Goal: Book appointment/travel/reservation

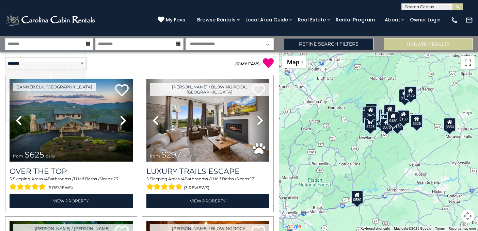
click at [62, 42] on input "text" at bounding box center [49, 44] width 88 height 12
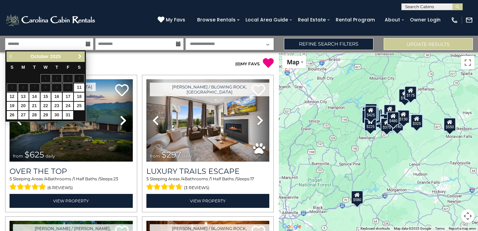
click at [82, 57] on span "Next" at bounding box center [79, 56] width 5 height 5
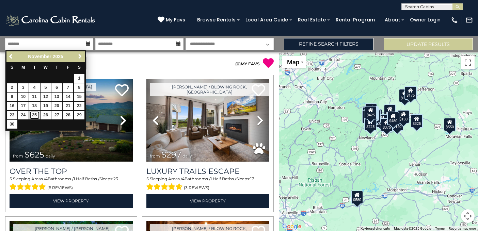
click at [37, 114] on link "25" at bounding box center [34, 115] width 11 height 9
type input "********"
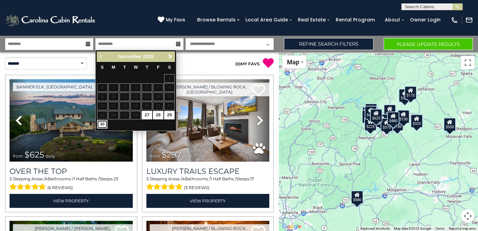
click at [104, 124] on link "30" at bounding box center [102, 124] width 11 height 9
type input "********"
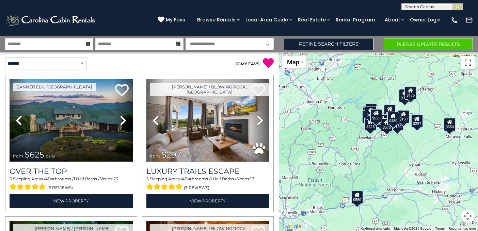
click at [249, 45] on select "**********" at bounding box center [229, 44] width 88 height 12
select select "*"
click at [185, 38] on select "**********" at bounding box center [229, 44] width 88 height 12
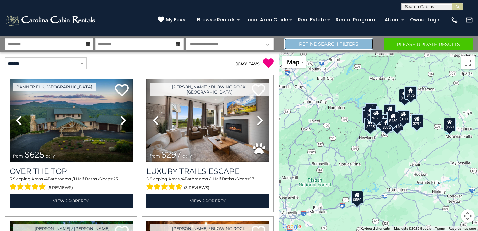
click at [302, 44] on link "Refine Search Filters" at bounding box center [329, 44] width 90 height 12
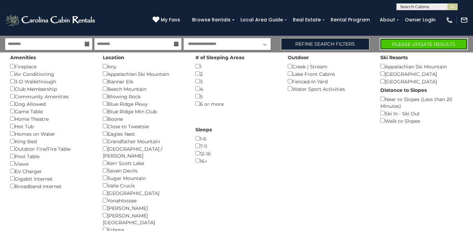
click at [394, 47] on button "Please Update Results" at bounding box center [423, 44] width 88 height 12
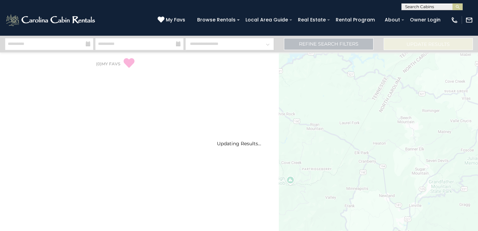
select select "*"
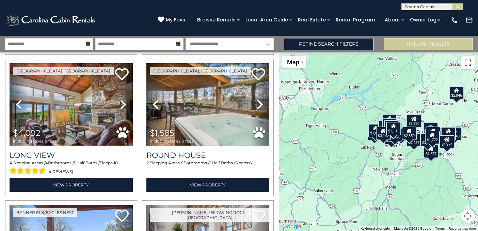
scroll to position [1429, 0]
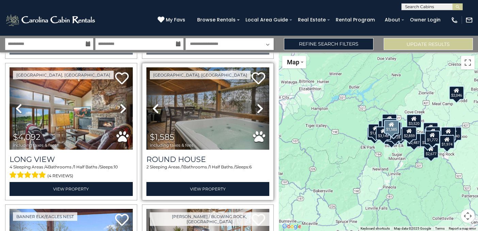
click at [158, 76] on link "Previous" at bounding box center [155, 108] width 18 height 82
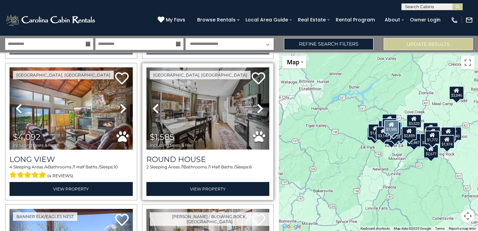
click at [186, 100] on img at bounding box center [207, 108] width 123 height 82
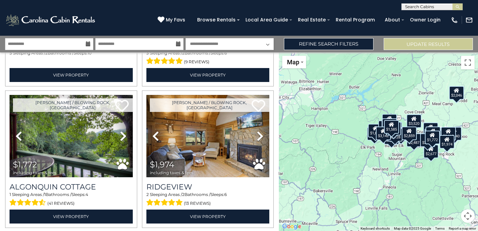
scroll to position [1988, 0]
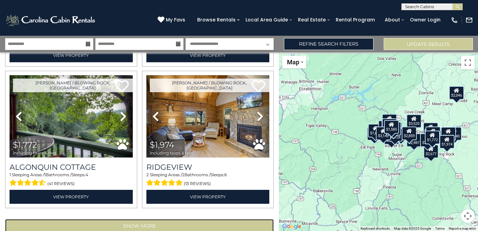
click at [219, 219] on button "Show More" at bounding box center [139, 226] width 269 height 14
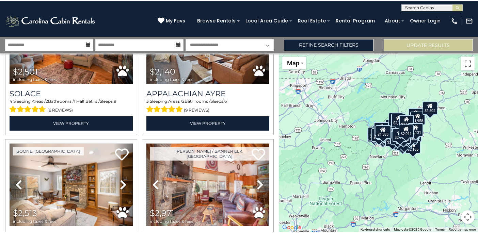
scroll to position [3654, 0]
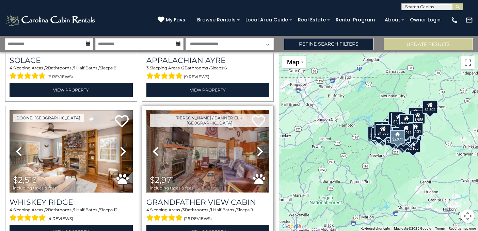
click at [176, 113] on img at bounding box center [207, 151] width 123 height 82
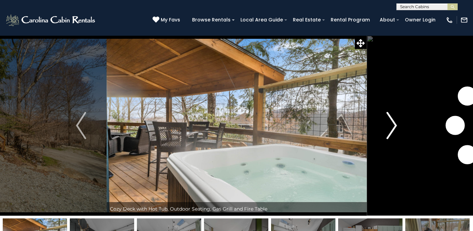
click at [392, 129] on img "Next" at bounding box center [392, 125] width 10 height 27
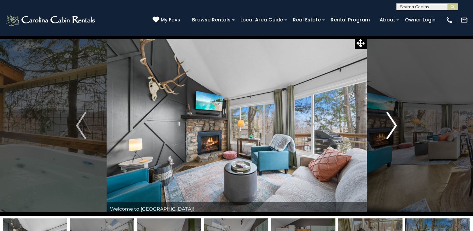
click at [392, 129] on img "Next" at bounding box center [392, 125] width 10 height 27
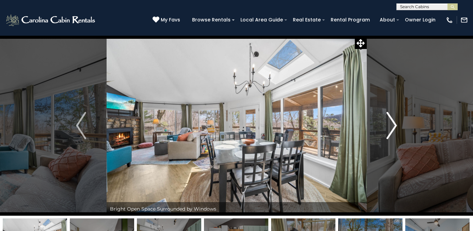
click at [392, 129] on img "Next" at bounding box center [392, 125] width 10 height 27
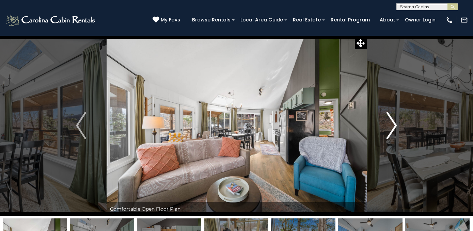
click at [392, 129] on img "Next" at bounding box center [392, 125] width 10 height 27
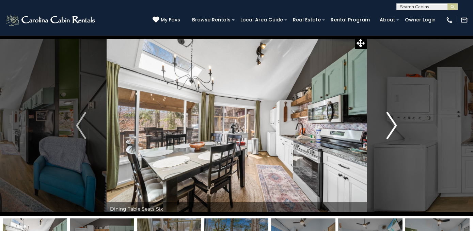
click at [392, 129] on img "Next" at bounding box center [392, 125] width 10 height 27
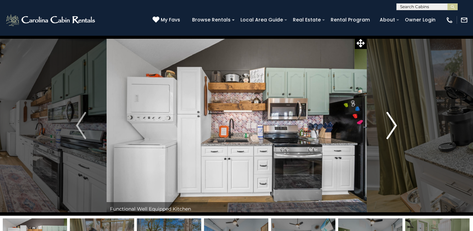
click at [392, 129] on img "Next" at bounding box center [392, 125] width 10 height 27
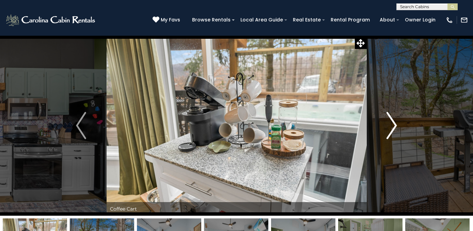
click at [392, 129] on img "Next" at bounding box center [392, 125] width 10 height 27
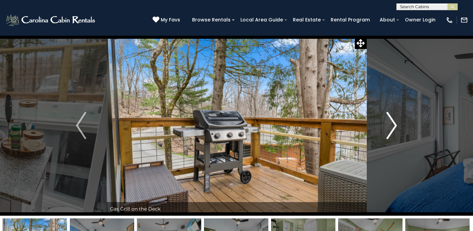
click at [392, 129] on img "Next" at bounding box center [392, 125] width 10 height 27
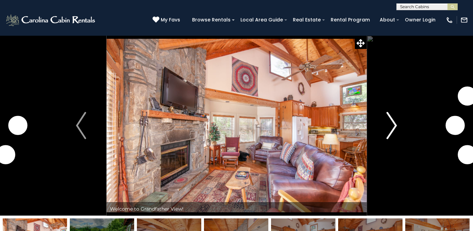
click at [399, 131] on button "Next" at bounding box center [391, 125] width 51 height 180
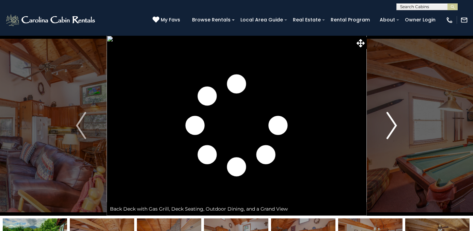
click at [395, 130] on img "Next" at bounding box center [392, 125] width 10 height 27
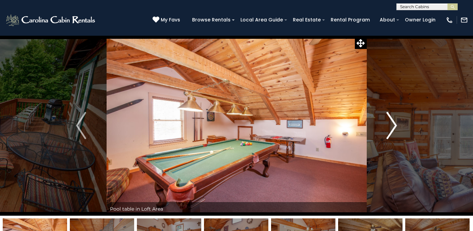
click at [395, 130] on img "Next" at bounding box center [392, 125] width 10 height 27
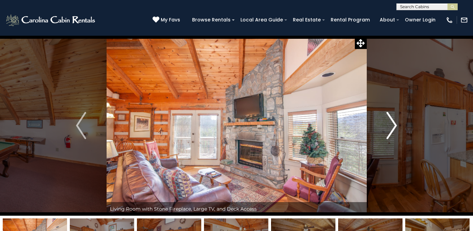
click at [395, 130] on img "Next" at bounding box center [392, 125] width 10 height 27
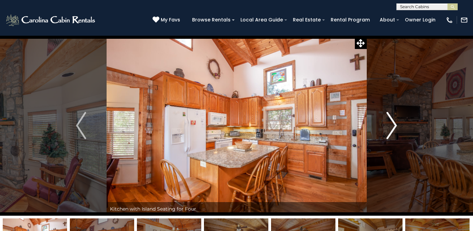
click at [395, 130] on img "Next" at bounding box center [392, 125] width 10 height 27
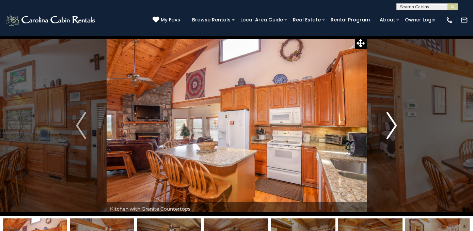
click at [395, 130] on img "Next" at bounding box center [392, 125] width 10 height 27
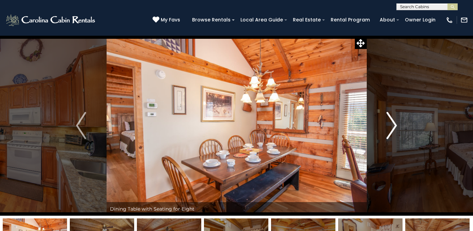
click at [395, 130] on img "Next" at bounding box center [392, 125] width 10 height 27
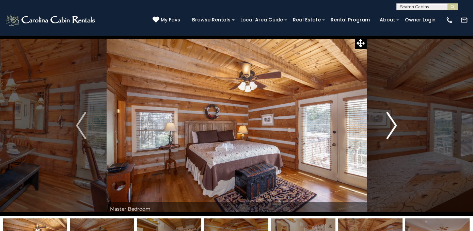
click at [395, 130] on img "Next" at bounding box center [392, 125] width 10 height 27
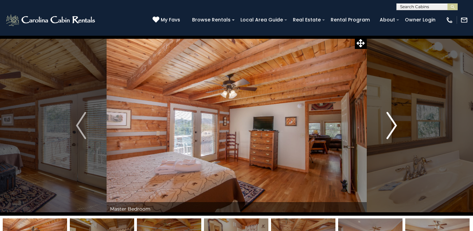
click at [395, 131] on img "Next" at bounding box center [392, 125] width 10 height 27
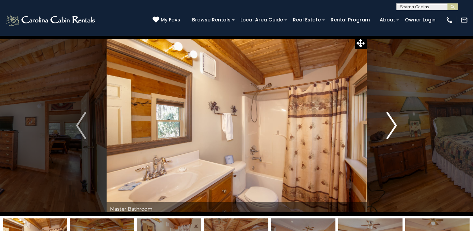
click at [395, 131] on img "Next" at bounding box center [392, 125] width 10 height 27
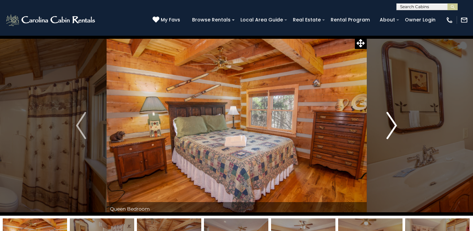
click at [395, 131] on img "Next" at bounding box center [392, 125] width 10 height 27
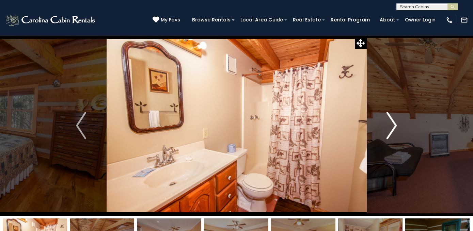
click at [395, 131] on img "Next" at bounding box center [392, 125] width 10 height 27
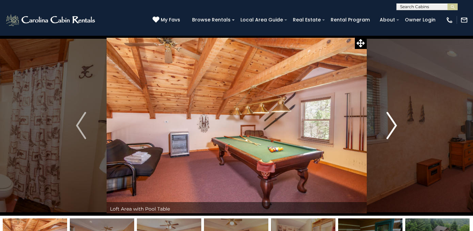
click at [395, 131] on img "Next" at bounding box center [392, 125] width 10 height 27
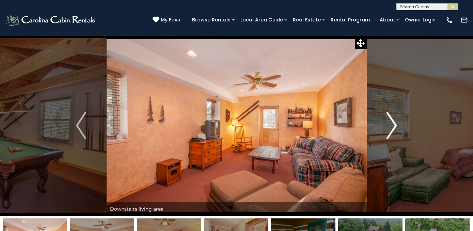
click at [395, 131] on img "Next" at bounding box center [392, 125] width 10 height 27
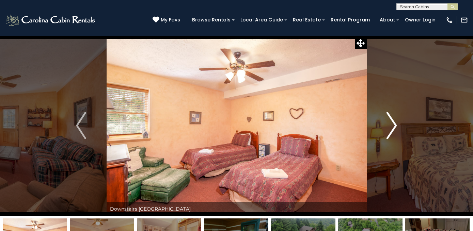
click at [395, 131] on img "Next" at bounding box center [392, 125] width 10 height 27
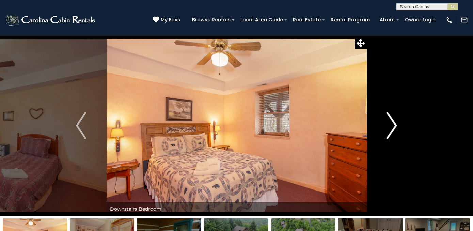
click at [395, 131] on img "Next" at bounding box center [392, 125] width 10 height 27
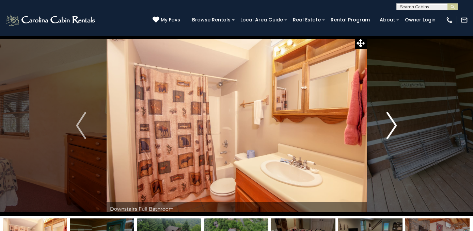
click at [395, 131] on img "Next" at bounding box center [392, 125] width 10 height 27
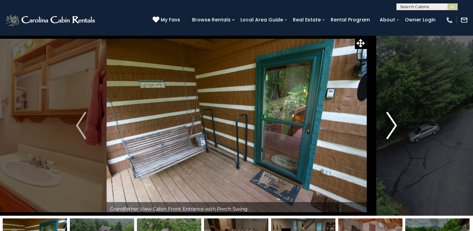
click at [395, 131] on img "Next" at bounding box center [392, 125] width 10 height 27
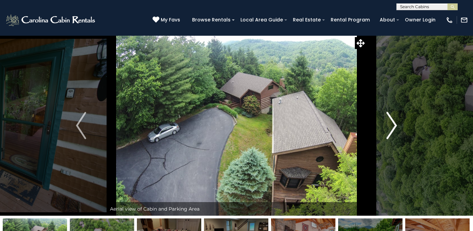
click at [394, 130] on img "Next" at bounding box center [392, 125] width 10 height 27
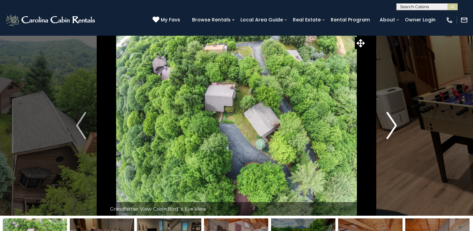
click at [394, 130] on img "Next" at bounding box center [392, 125] width 10 height 27
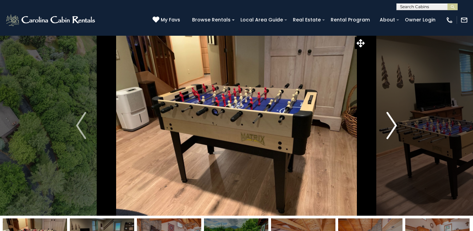
click at [394, 130] on img "Next" at bounding box center [392, 125] width 10 height 27
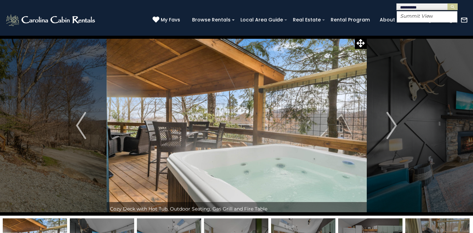
type input "**********"
click at [453, 4] on img "submit" at bounding box center [452, 6] width 5 height 5
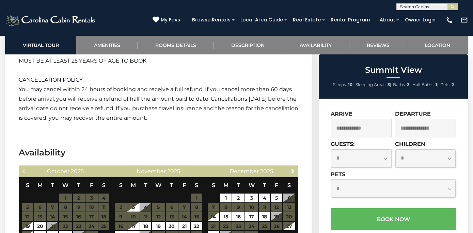
scroll to position [1568, 0]
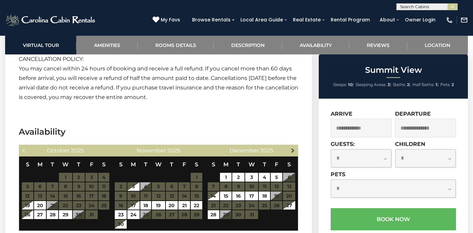
click at [294, 148] on span "Next" at bounding box center [292, 150] width 5 height 5
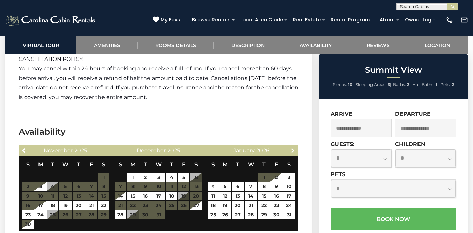
click at [294, 148] on span "Next" at bounding box center [292, 150] width 5 height 5
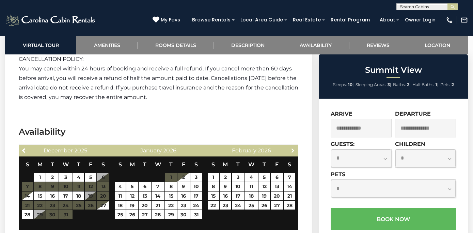
click at [294, 148] on span "Next" at bounding box center [292, 150] width 5 height 5
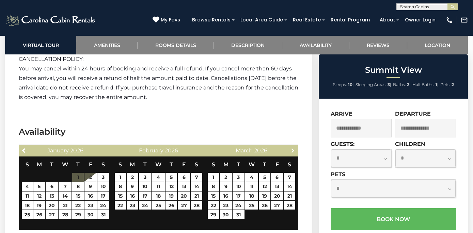
click at [294, 148] on span "Next" at bounding box center [292, 150] width 5 height 5
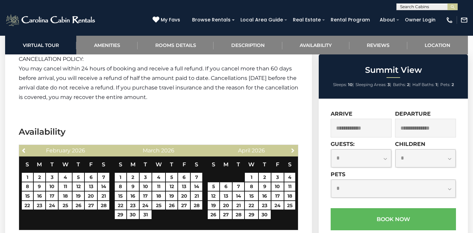
click at [294, 148] on span "Next" at bounding box center [292, 150] width 5 height 5
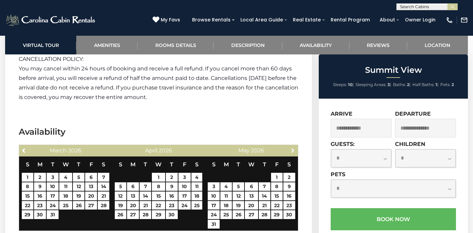
click at [294, 148] on span "Next" at bounding box center [292, 150] width 5 height 5
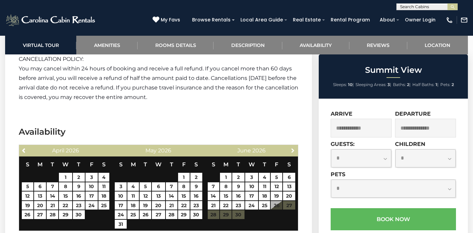
click at [294, 148] on span "Next" at bounding box center [292, 150] width 5 height 5
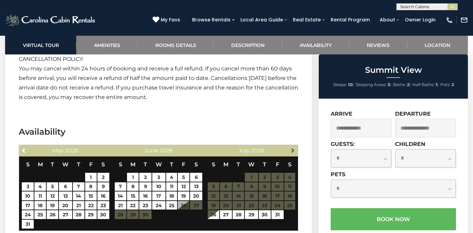
click at [293, 148] on span "Next" at bounding box center [292, 150] width 5 height 5
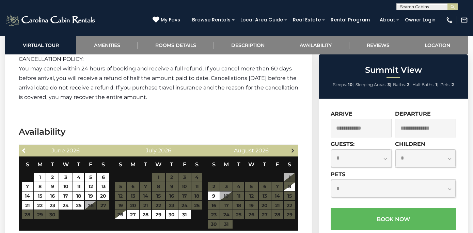
click at [293, 148] on span "Next" at bounding box center [292, 150] width 5 height 5
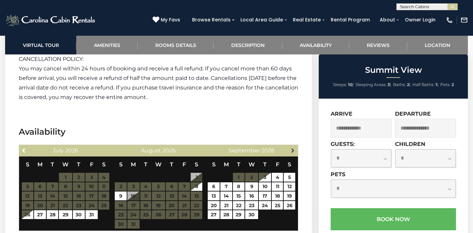
click at [293, 148] on span "Next" at bounding box center [292, 150] width 5 height 5
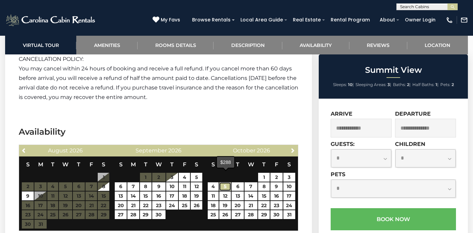
click at [222, 182] on link "5" at bounding box center [225, 186] width 12 height 9
type input "**********"
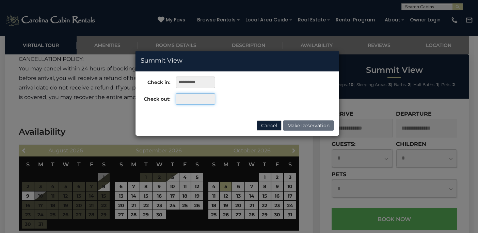
click at [200, 101] on input "text" at bounding box center [195, 99] width 39 height 12
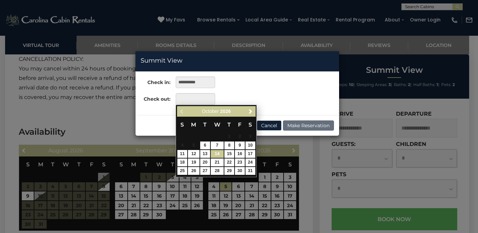
click at [217, 157] on link "14" at bounding box center [217, 154] width 13 height 8
type input "**********"
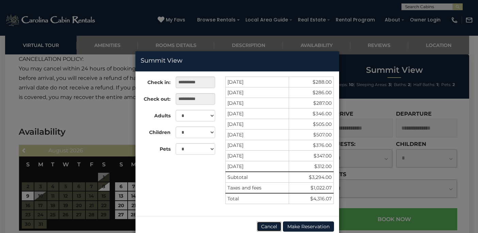
click at [274, 225] on button "Cancel" at bounding box center [269, 227] width 25 height 10
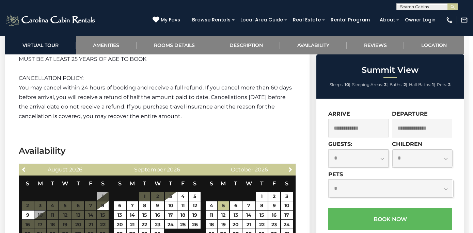
click at [274, 225] on section "Availability Previous August 2026 S M T W T F S 1 2 3 4 5 6 7 8 9 10 11 12 13 1…" at bounding box center [157, 199] width 304 height 129
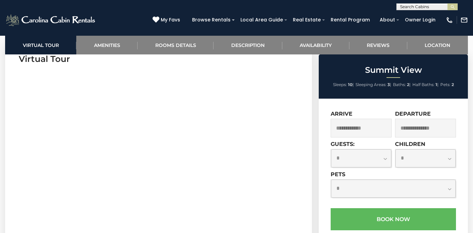
scroll to position [290, 0]
